Goal: Use online tool/utility: Utilize a website feature to perform a specific function

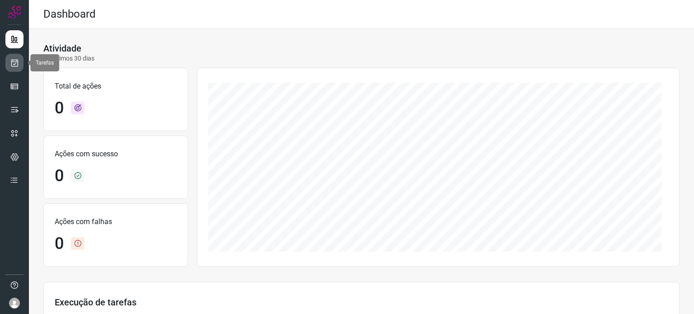
click at [19, 62] on link at bounding box center [14, 63] width 18 height 18
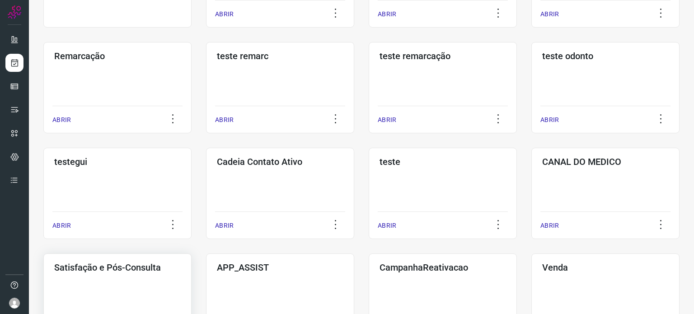
click at [109, 273] on div "Satisfação e Pós-Consulta ABRIR" at bounding box center [117, 298] width 148 height 91
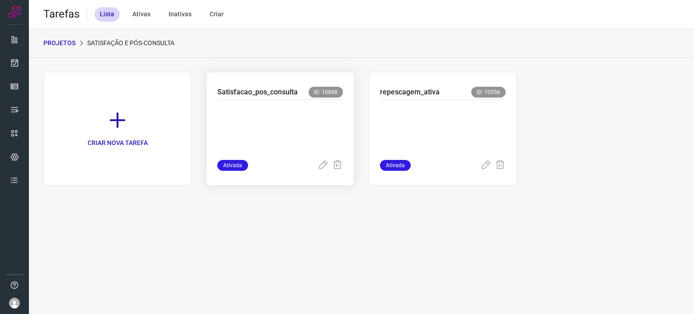
click at [258, 121] on p at bounding box center [280, 127] width 126 height 45
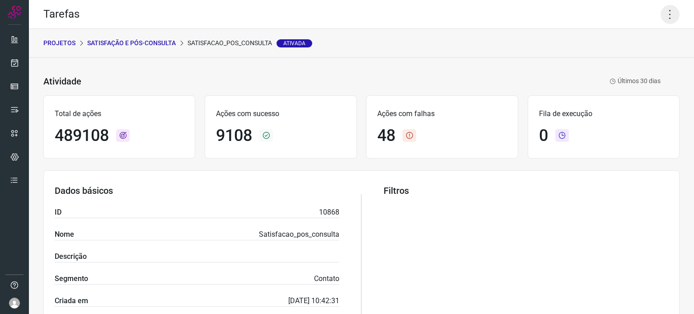
click at [668, 12] on icon at bounding box center [669, 14] width 19 height 19
click at [630, 61] on li "Executar" at bounding box center [631, 59] width 82 height 14
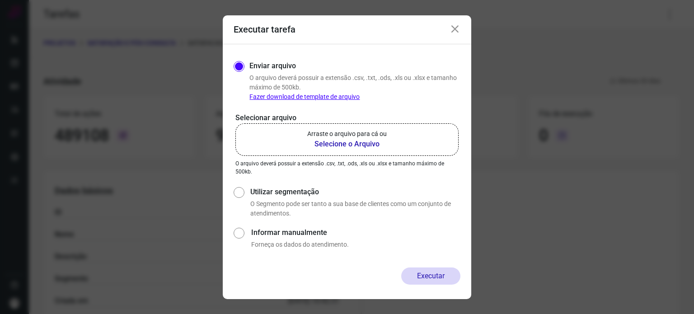
click at [392, 130] on label "Arraste o arquivo para cá ou Selecione o Arquivo" at bounding box center [346, 139] width 223 height 33
click at [0, 0] on input "Arraste o arquivo para cá ou Selecione o Arquivo" at bounding box center [0, 0] width 0 height 0
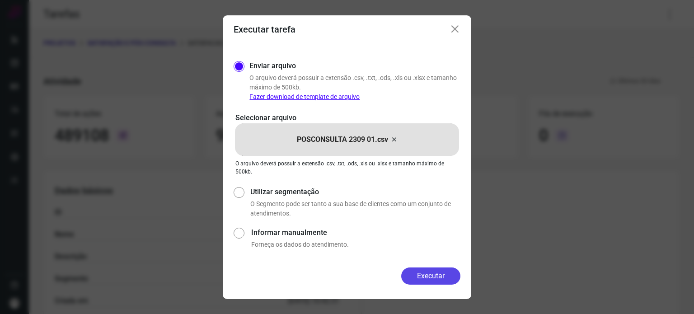
click at [456, 273] on button "Executar" at bounding box center [430, 275] width 59 height 17
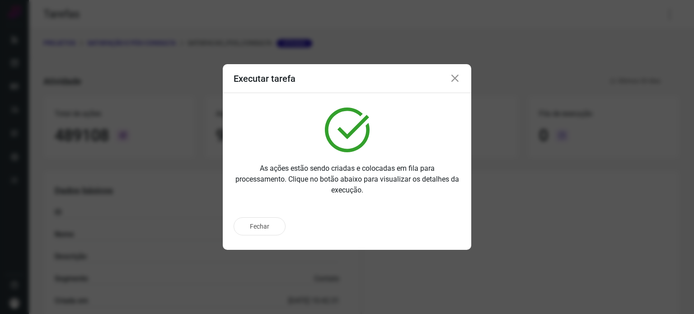
click at [566, 150] on div "Executar tarefa As ações estão sendo criadas e colocadas em fila para processam…" at bounding box center [347, 157] width 694 height 314
click at [444, 236] on div "Fechar Ir para execução" at bounding box center [347, 230] width 248 height 40
click at [439, 229] on p "Ir para execução" at bounding box center [420, 226] width 47 height 9
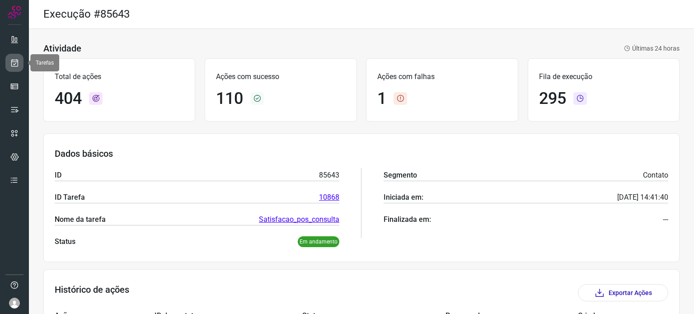
click at [11, 59] on icon at bounding box center [14, 62] width 9 height 9
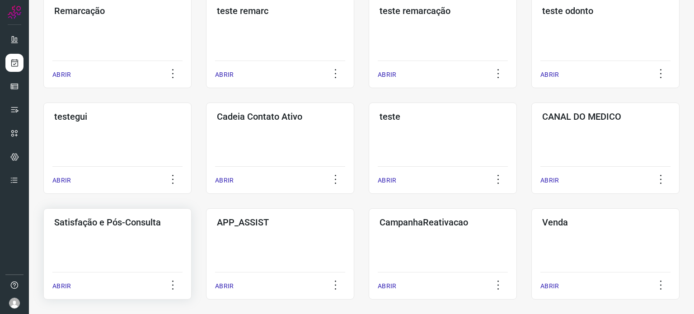
click at [117, 236] on div "Satisfação e Pós-Consulta ABRIR" at bounding box center [117, 253] width 148 height 91
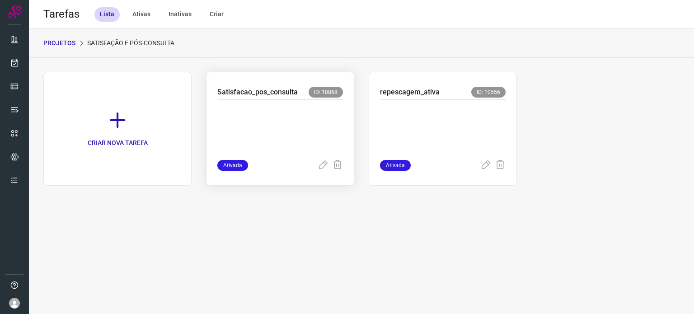
click at [294, 106] on p at bounding box center [280, 127] width 126 height 45
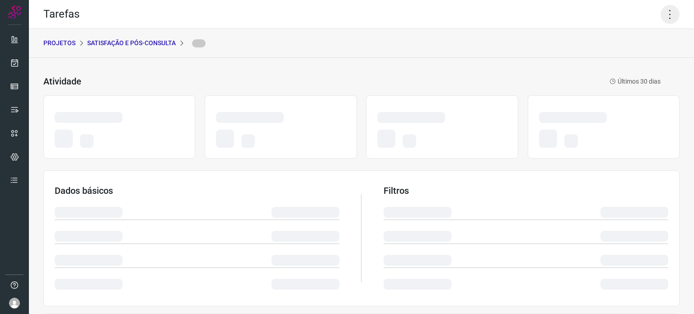
click at [663, 9] on icon at bounding box center [669, 14] width 19 height 19
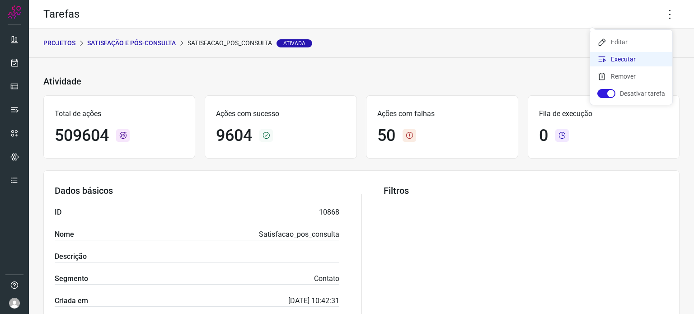
click at [631, 59] on li "Executar" at bounding box center [631, 59] width 82 height 14
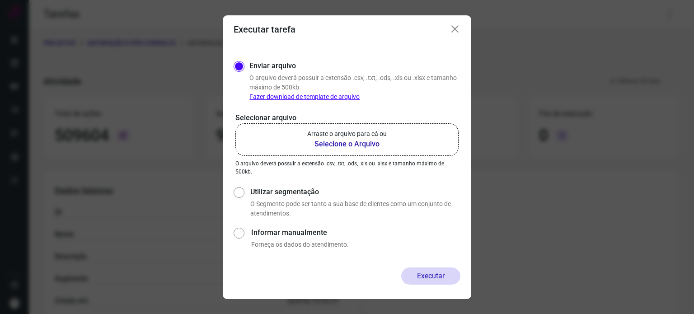
click at [400, 134] on label "Arraste o arquivo para cá ou Selecione o Arquivo" at bounding box center [346, 139] width 223 height 33
click at [0, 0] on input "Arraste o arquivo para cá ou Selecione o Arquivo" at bounding box center [0, 0] width 0 height 0
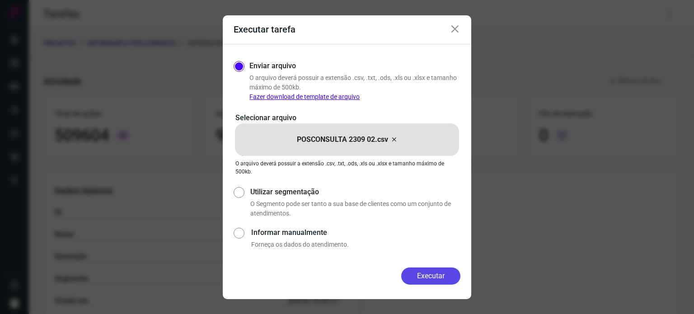
click at [424, 277] on button "Executar" at bounding box center [430, 275] width 59 height 17
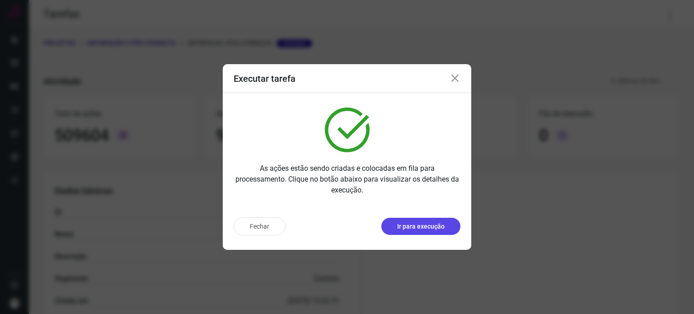
click at [433, 227] on p "Ir para execução" at bounding box center [420, 226] width 47 height 9
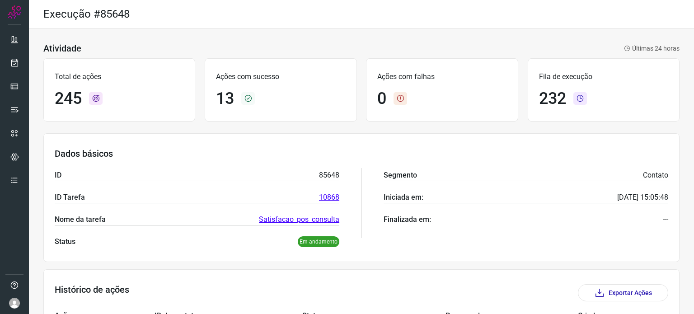
click at [428, 133] on div "Dados básicos ID 85648 ID Tarefa 10868 Nome da tarefa Satisfacao_pos_consulta S…" at bounding box center [361, 197] width 636 height 129
